Goal: Transaction & Acquisition: Purchase product/service

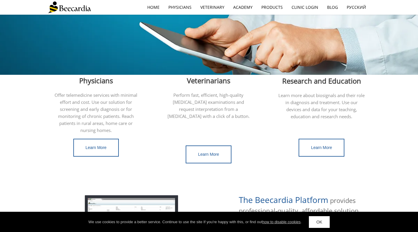
scroll to position [133, 0]
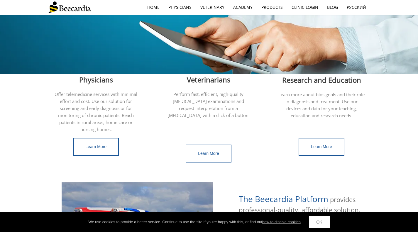
click at [222, 151] on link "Learn More" at bounding box center [209, 154] width 46 height 18
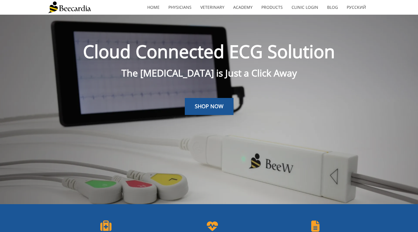
click at [217, 109] on span "SHOP NOW" at bounding box center [209, 106] width 29 height 7
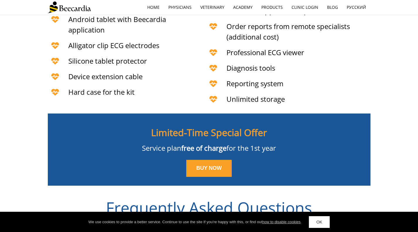
scroll to position [1396, 0]
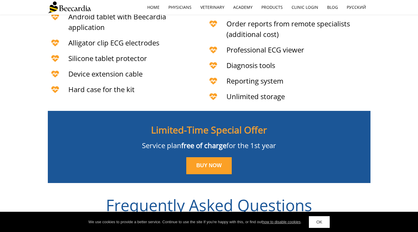
click at [206, 163] on span "BUY NOW" at bounding box center [209, 166] width 26 height 6
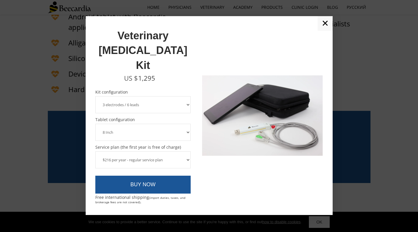
click at [170, 96] on select "3 electrodes / 6 leads 5 electrodes / 7 leads" at bounding box center [143, 104] width 96 height 17
click at [171, 96] on select "3 electrodes / 6 leads 5 electrodes / 7 leads" at bounding box center [143, 104] width 96 height 17
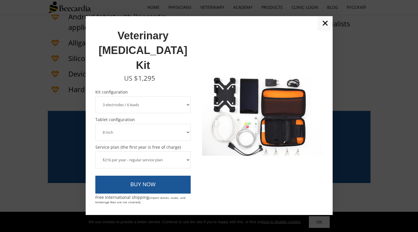
click at [171, 96] on select "3 electrodes / 6 leads 5 electrodes / 7 leads" at bounding box center [143, 104] width 96 height 17
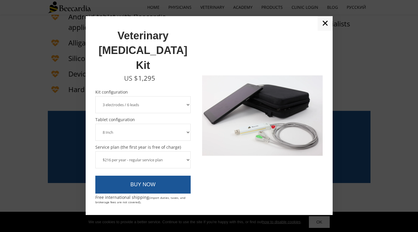
click at [167, 176] on link "BUY NOW" at bounding box center [143, 185] width 96 height 18
